Goal: Information Seeking & Learning: Check status

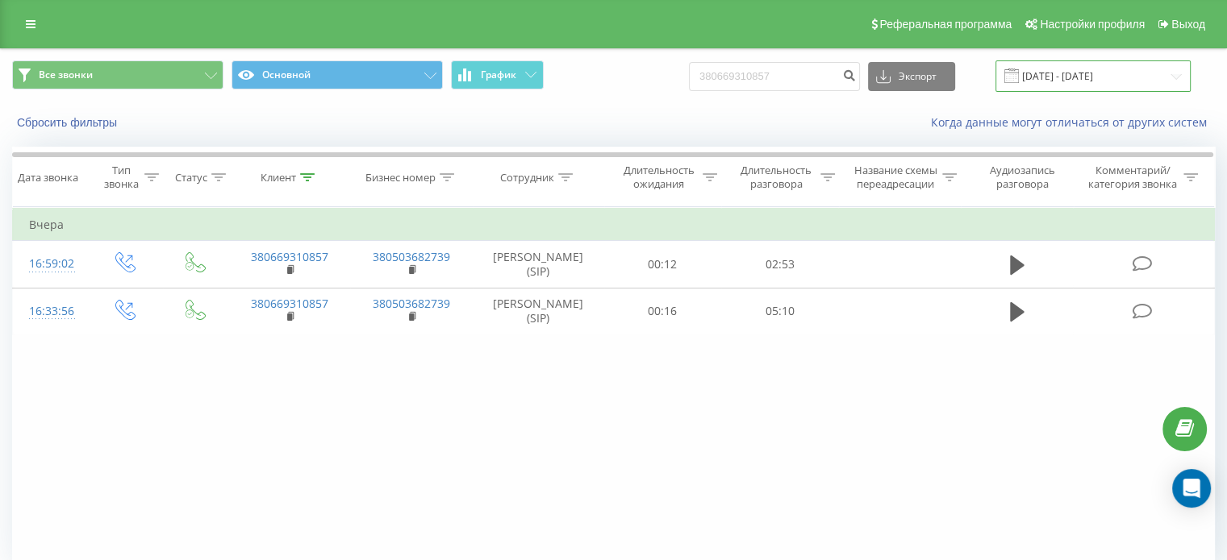
click at [1088, 74] on input "[DATE] - [DATE]" at bounding box center [1092, 75] width 195 height 31
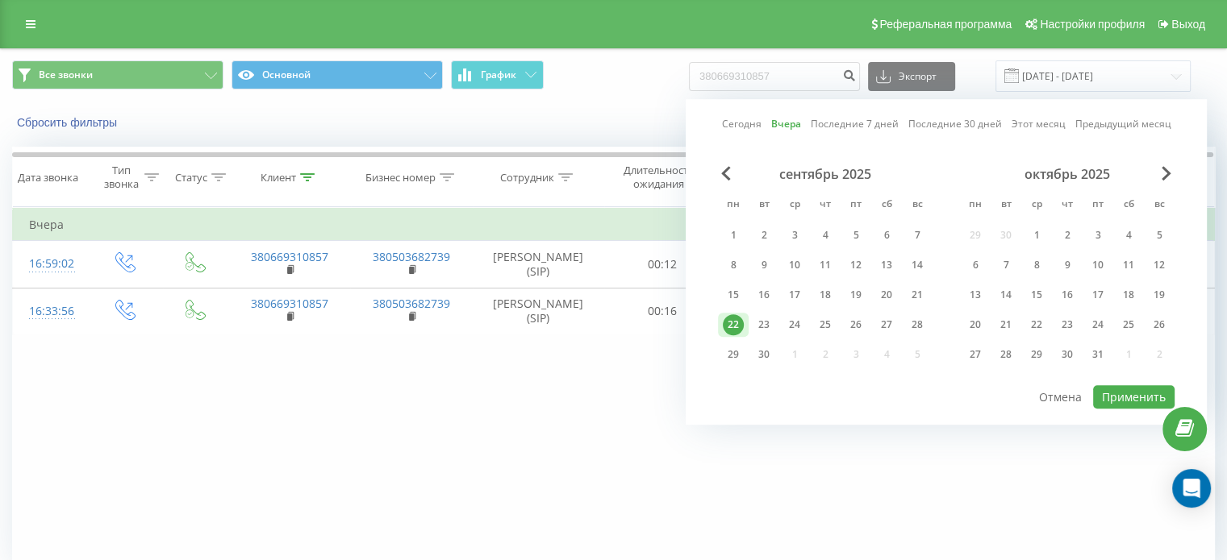
drag, startPoint x: 488, startPoint y: 446, endPoint x: 490, endPoint y: 360, distance: 85.5
click at [488, 445] on div "Фильтровать по условию Равно Введите значение Отмена OK Фильтровать по условию …" at bounding box center [613, 388] width 1202 height 363
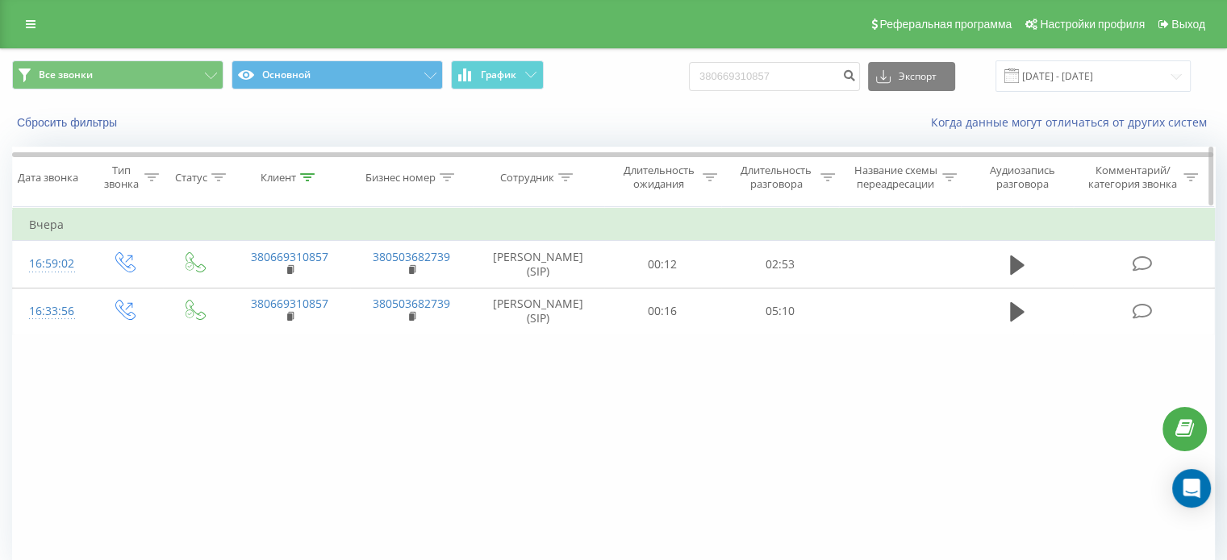
click at [305, 175] on icon at bounding box center [307, 177] width 15 height 8
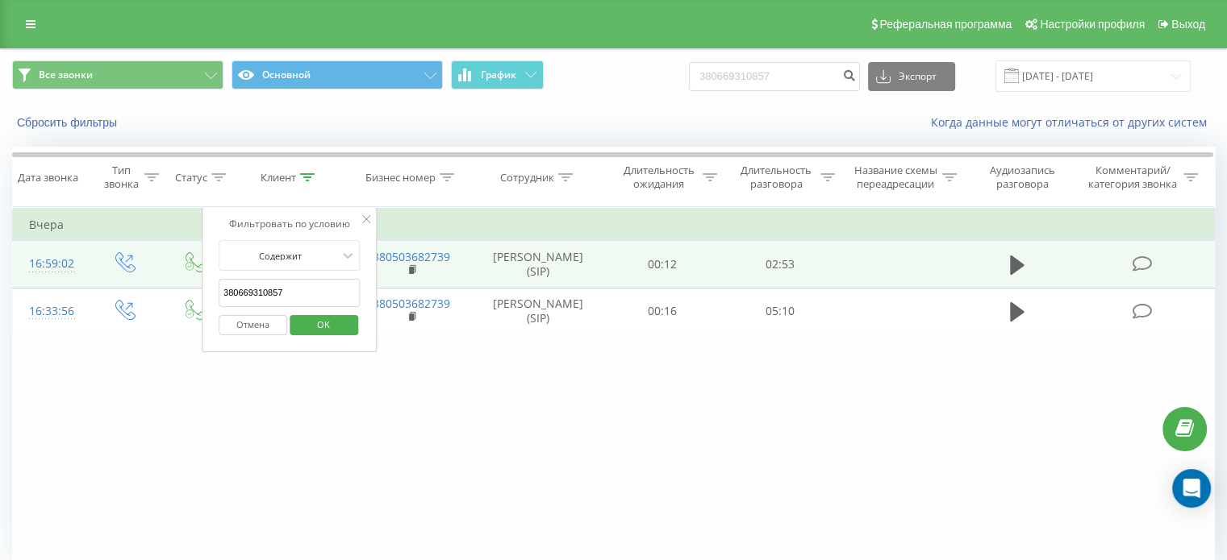
drag, startPoint x: 311, startPoint y: 294, endPoint x: 135, endPoint y: 282, distance: 176.2
click at [135, 282] on table "Фильтровать по условию Равно Введите значение Отмена OK Фильтровать по условию …" at bounding box center [613, 271] width 1202 height 128
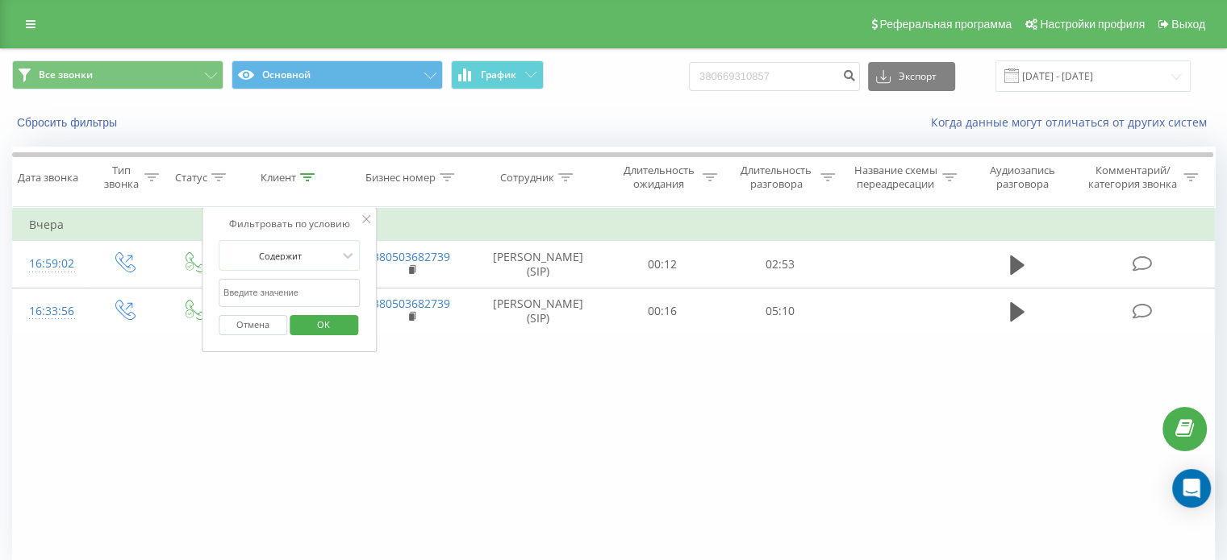
drag, startPoint x: 337, startPoint y: 323, endPoint x: 410, endPoint y: 263, distance: 94.5
click at [339, 322] on span "OK" at bounding box center [323, 324] width 45 height 25
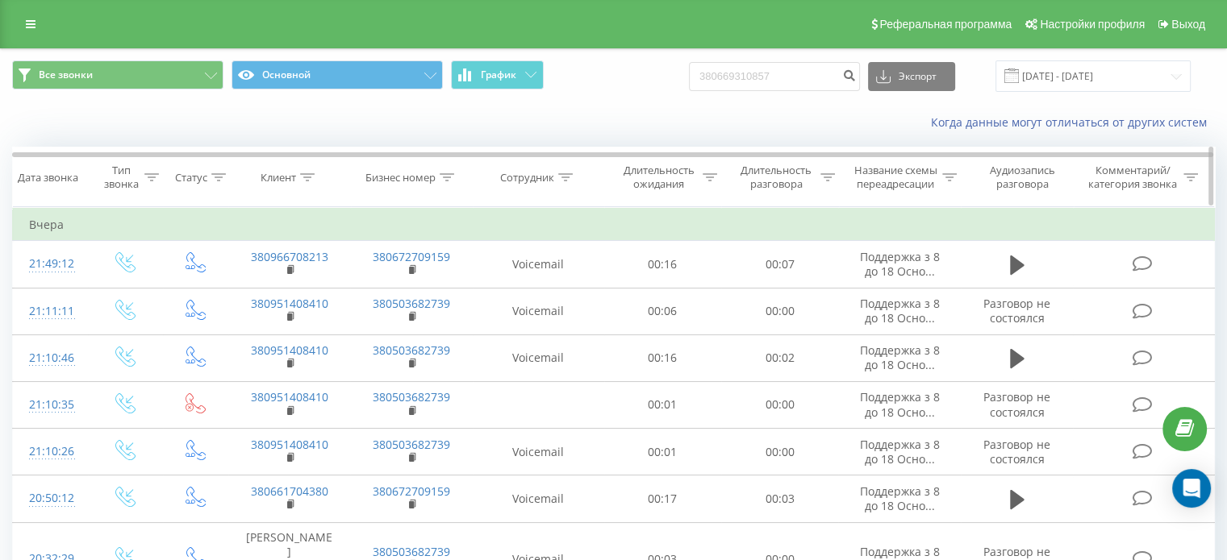
click at [569, 176] on icon at bounding box center [565, 177] width 15 height 8
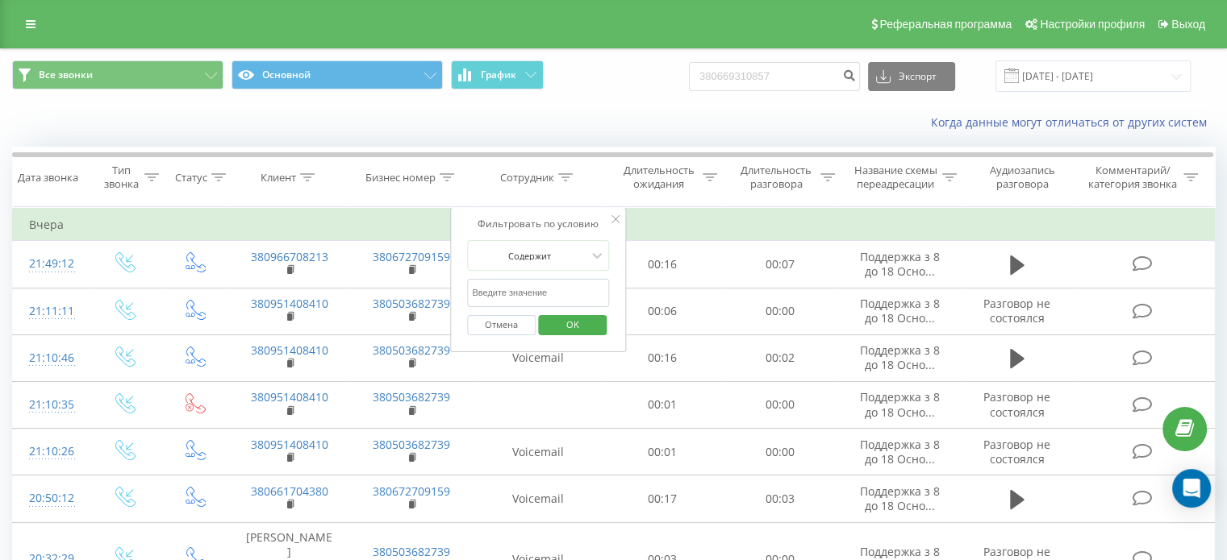
click at [544, 301] on input "text" at bounding box center [538, 293] width 142 height 28
type input "шиманський"
click at [594, 328] on span "OK" at bounding box center [572, 324] width 45 height 25
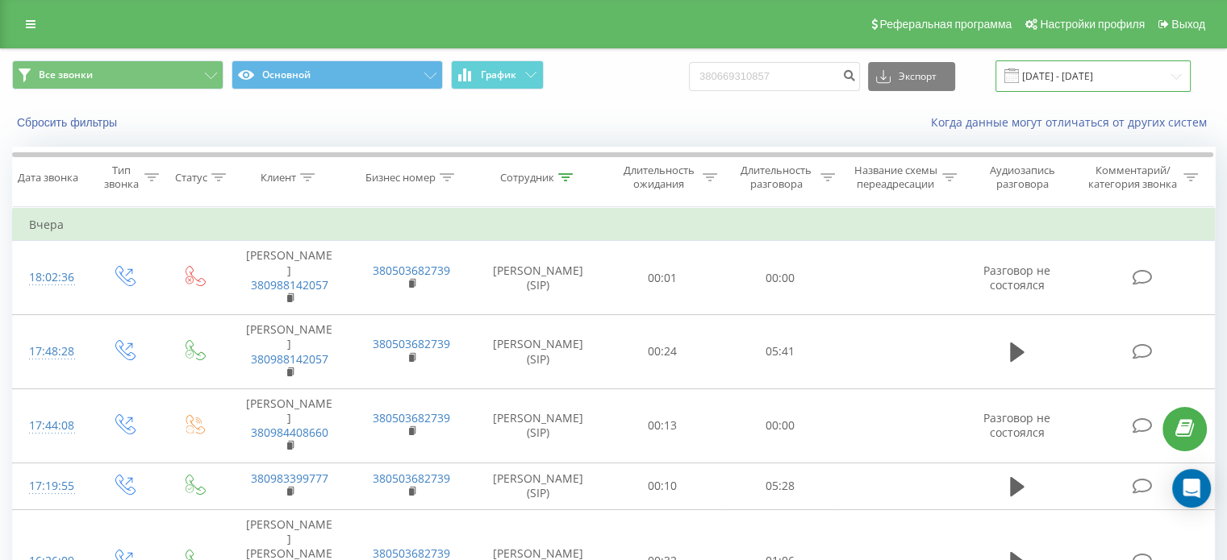
click at [1110, 78] on input "[DATE] - [DATE]" at bounding box center [1092, 75] width 195 height 31
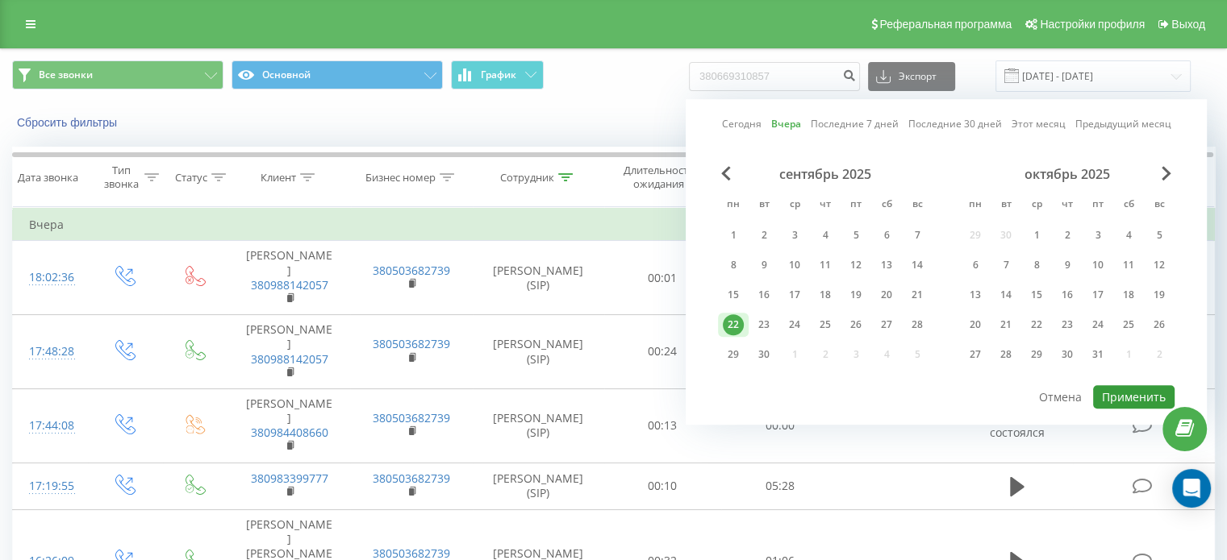
click at [1111, 390] on button "Применить" at bounding box center [1133, 396] width 81 height 23
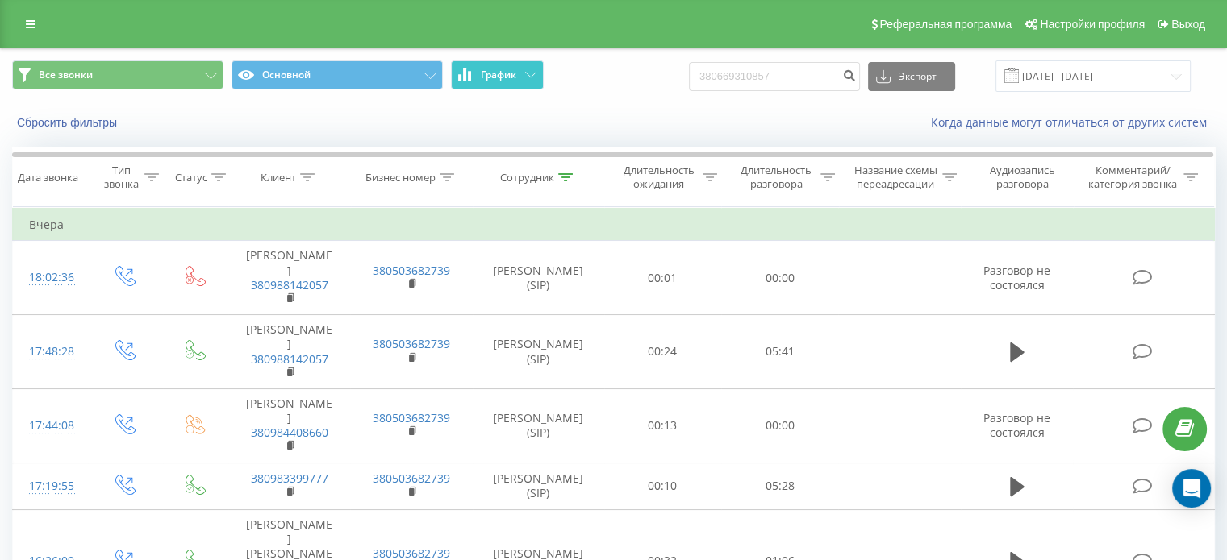
click at [526, 82] on button "График" at bounding box center [497, 74] width 93 height 29
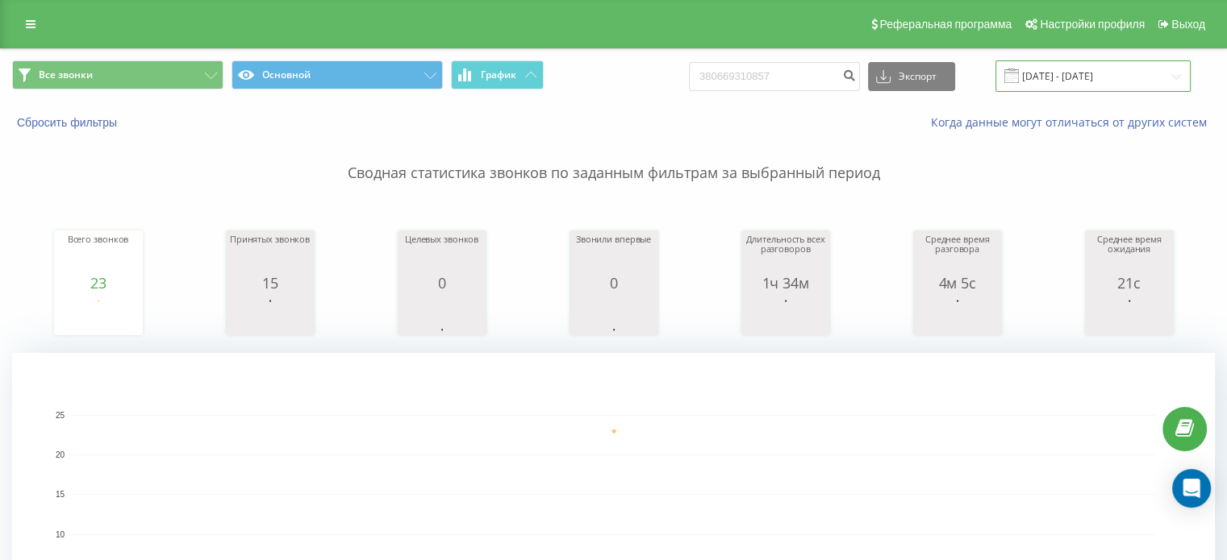
click at [1103, 75] on input "[DATE] - [DATE]" at bounding box center [1092, 75] width 195 height 31
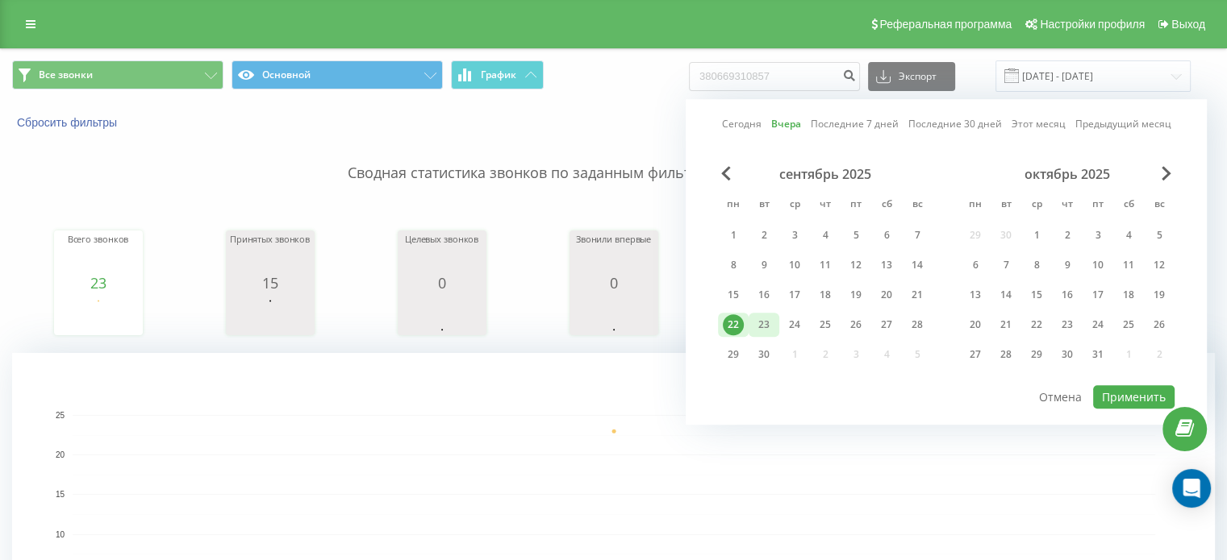
click at [770, 316] on div "23" at bounding box center [763, 325] width 21 height 21
click at [1124, 390] on button "Применить" at bounding box center [1133, 396] width 81 height 23
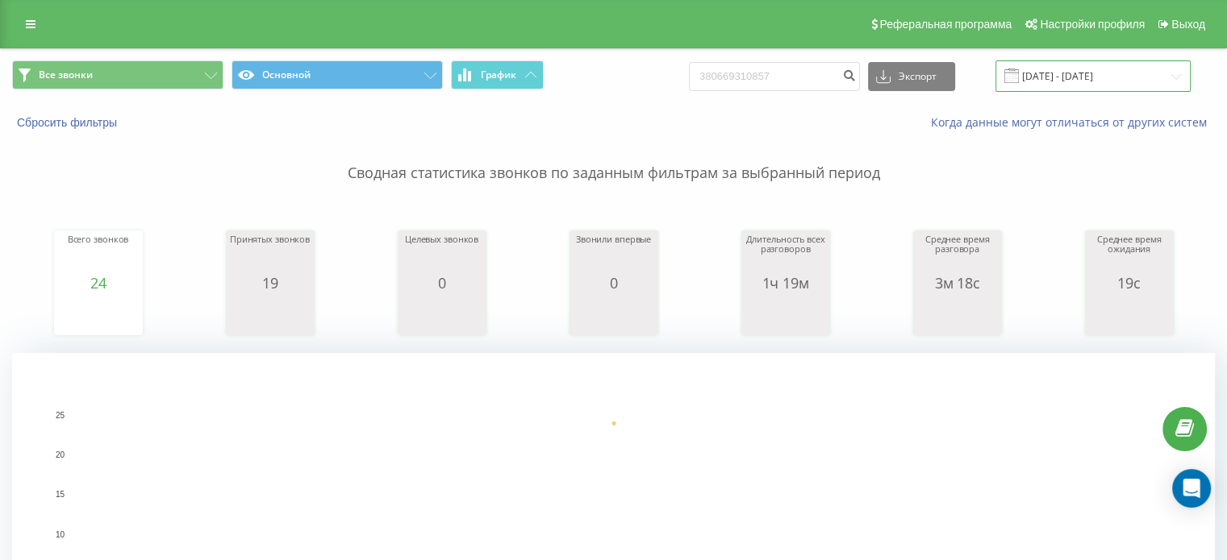
drag, startPoint x: 1149, startPoint y: 73, endPoint x: 1123, endPoint y: 80, distance: 26.6
click at [1148, 73] on input "[DATE] - [DATE]" at bounding box center [1092, 75] width 195 height 31
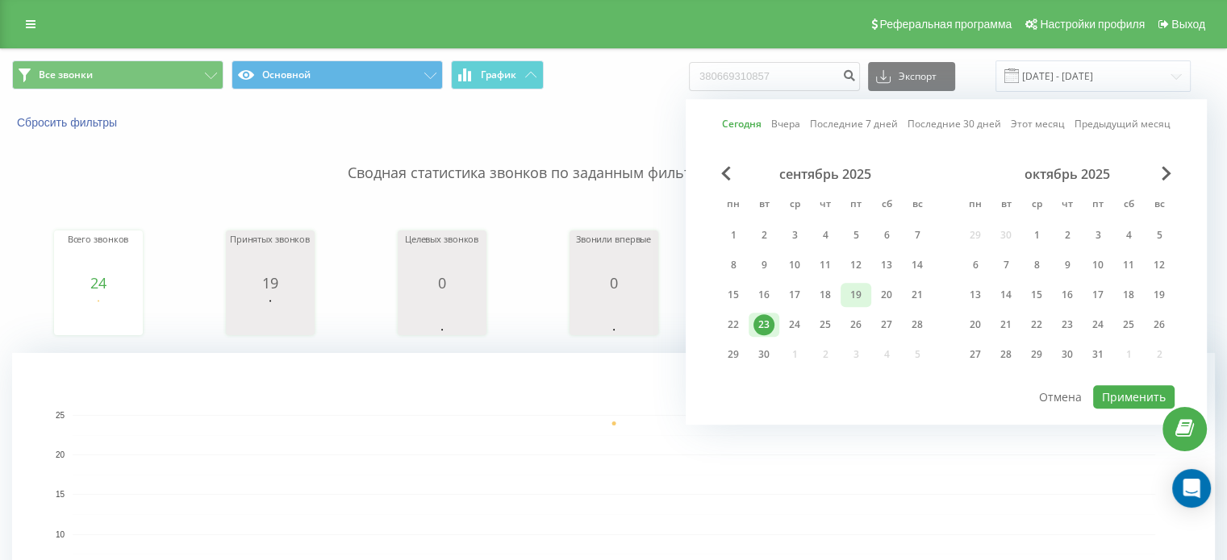
click at [864, 296] on div "19" at bounding box center [855, 295] width 21 height 21
click at [1122, 394] on button "Применить" at bounding box center [1133, 396] width 81 height 23
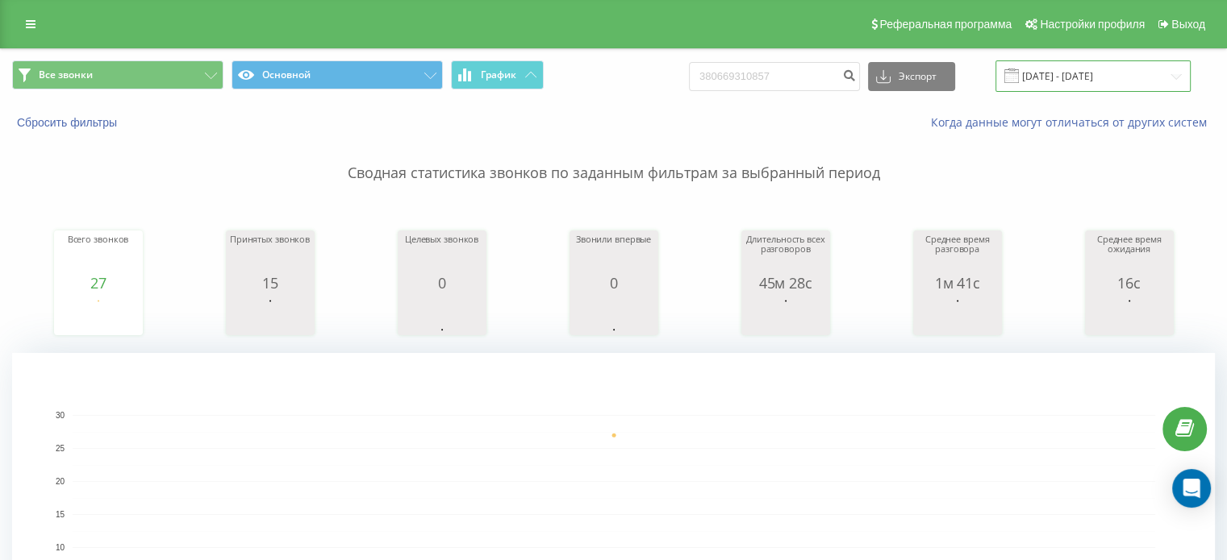
click at [1144, 86] on input "[DATE] - [DATE]" at bounding box center [1092, 75] width 195 height 31
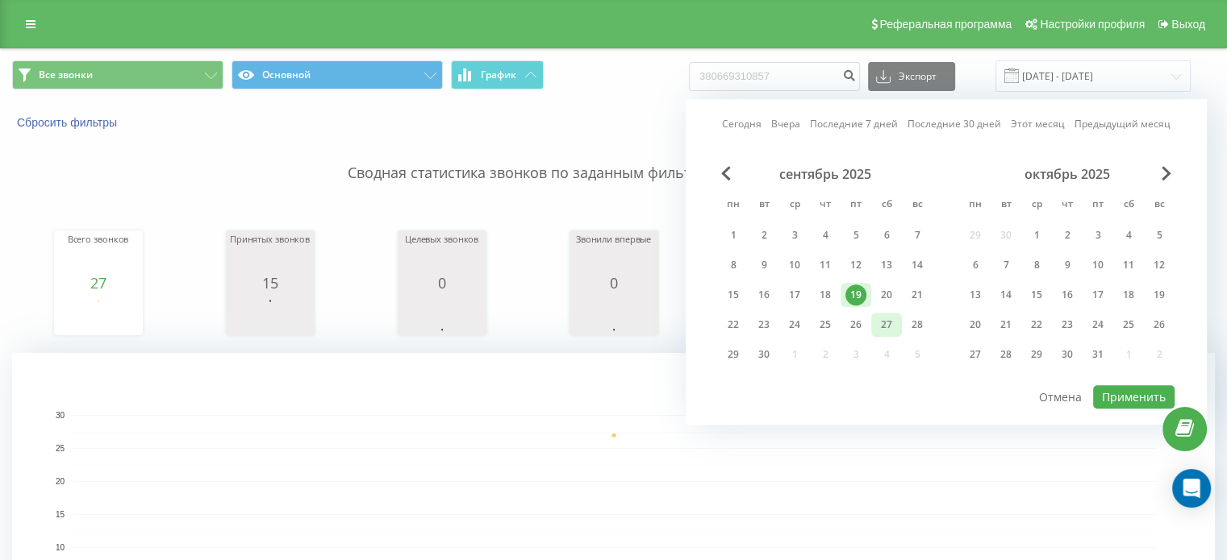
drag, startPoint x: 831, startPoint y: 295, endPoint x: 876, endPoint y: 322, distance: 51.7
click at [832, 294] on div "18" at bounding box center [824, 295] width 21 height 21
click at [1119, 385] on button "Применить" at bounding box center [1133, 396] width 81 height 23
type input "[DATE] - [DATE]"
